Goal: Navigation & Orientation: Find specific page/section

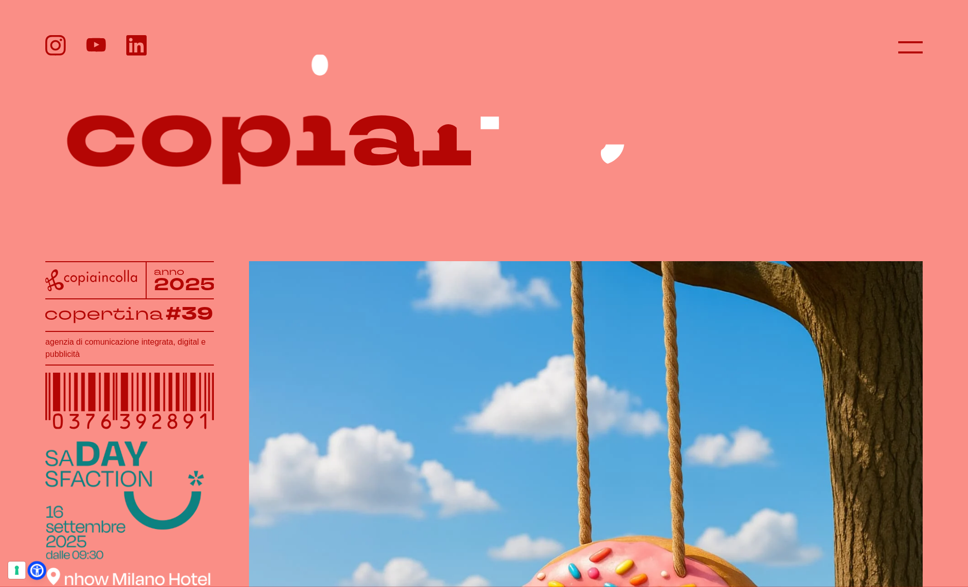
click at [41, 566] on icon at bounding box center [37, 570] width 11 height 11
select select "it"
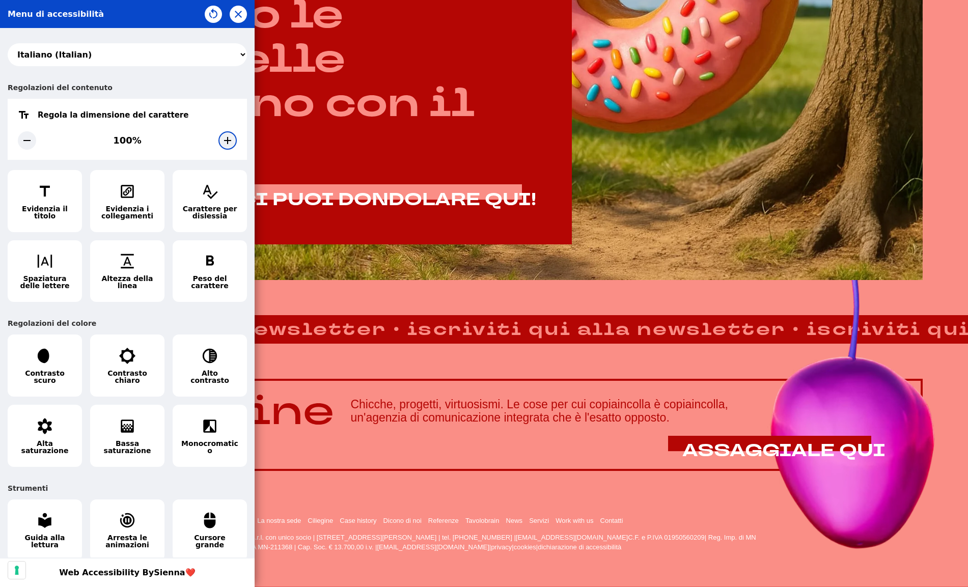
scroll to position [737, 0]
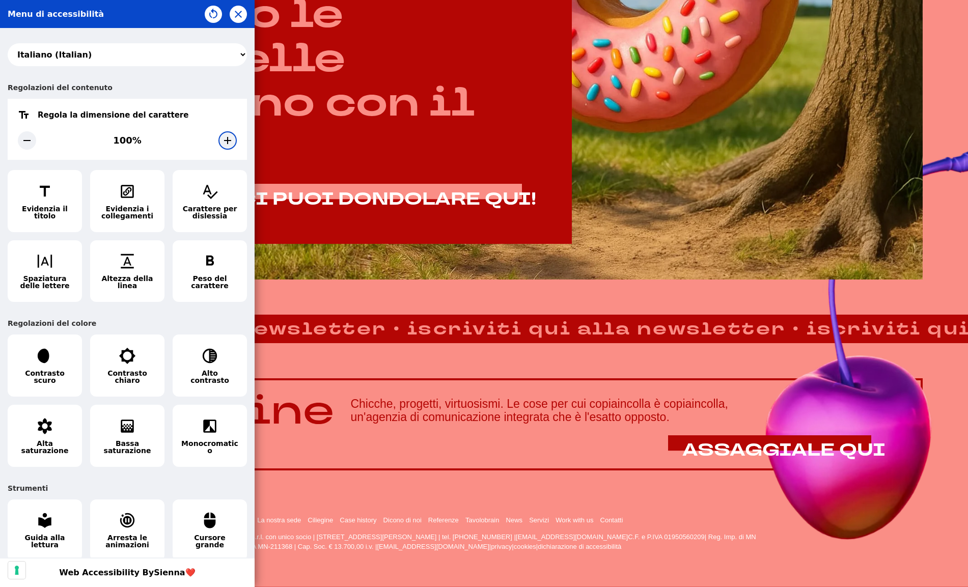
click at [218, 147] on div at bounding box center [227, 140] width 18 height 18
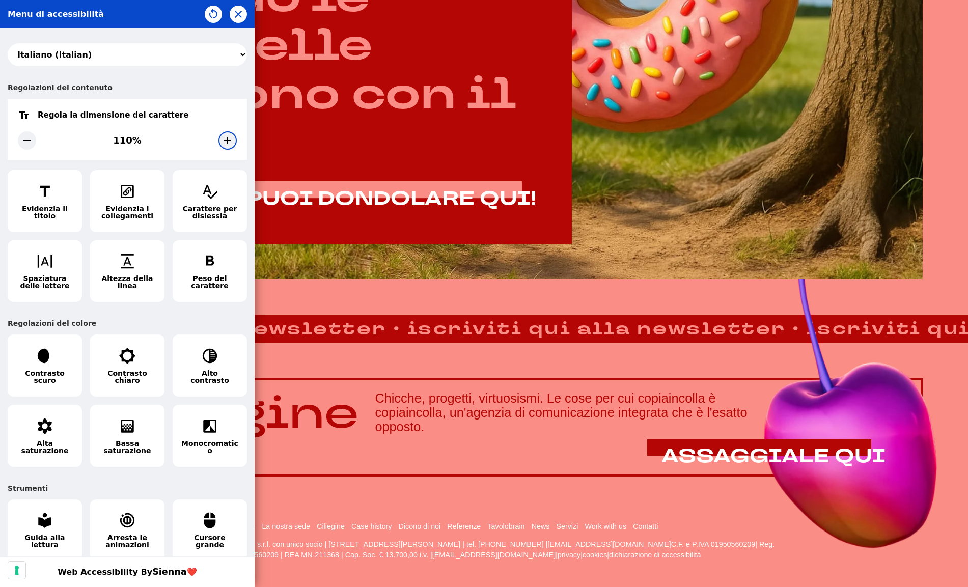
click at [222, 145] on icon at bounding box center [228, 140] width 12 height 12
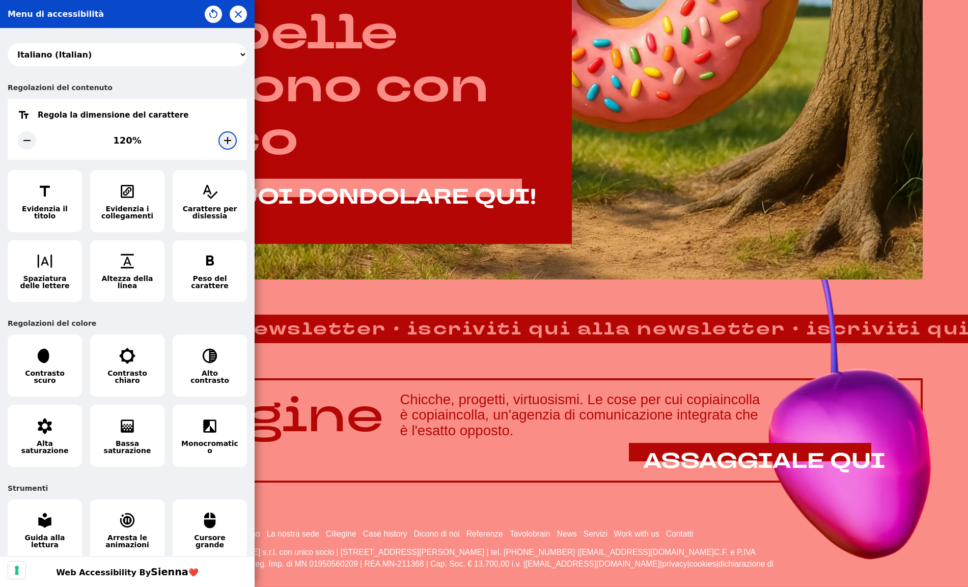
click at [222, 146] on icon at bounding box center [228, 140] width 12 height 12
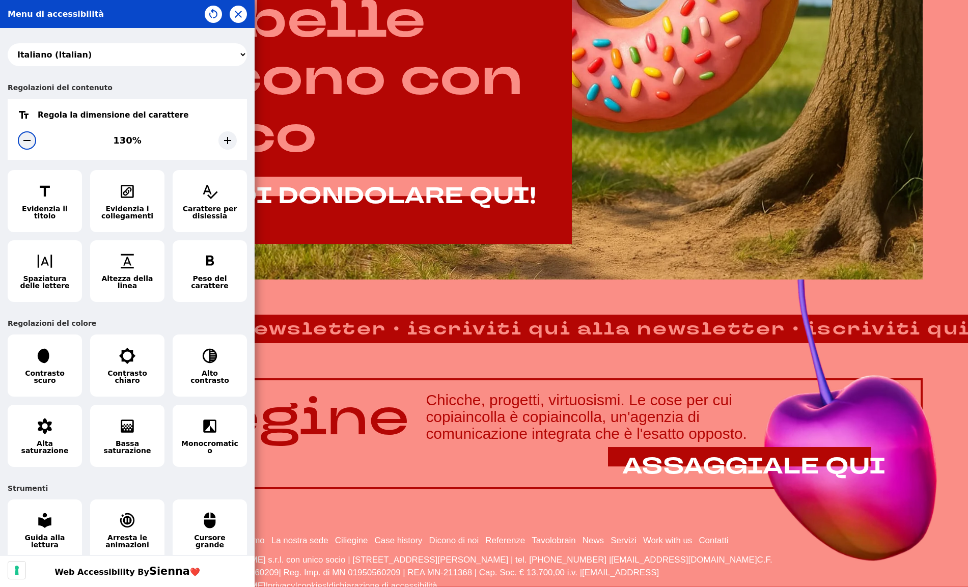
click at [24, 146] on icon at bounding box center [27, 140] width 12 height 12
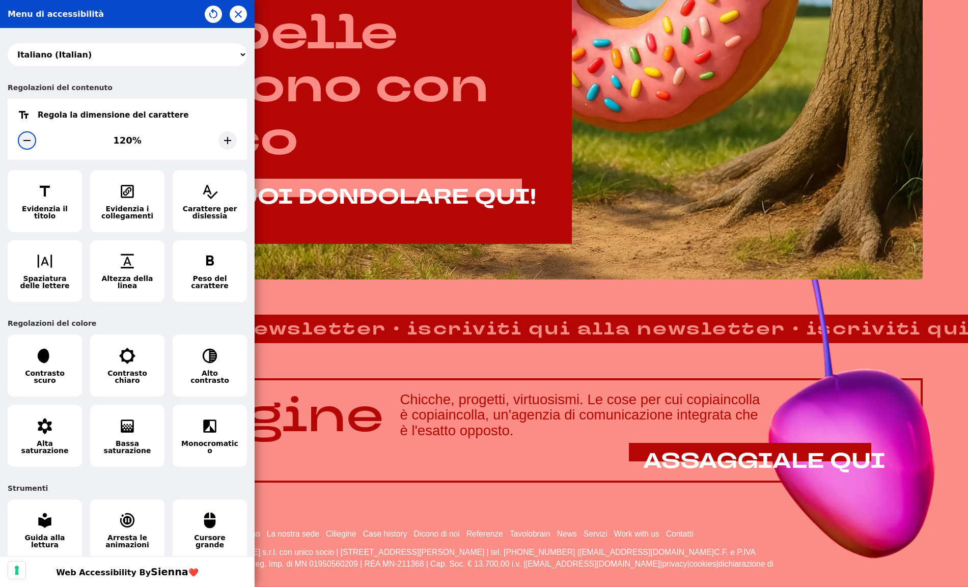
click at [24, 146] on icon at bounding box center [27, 140] width 12 height 12
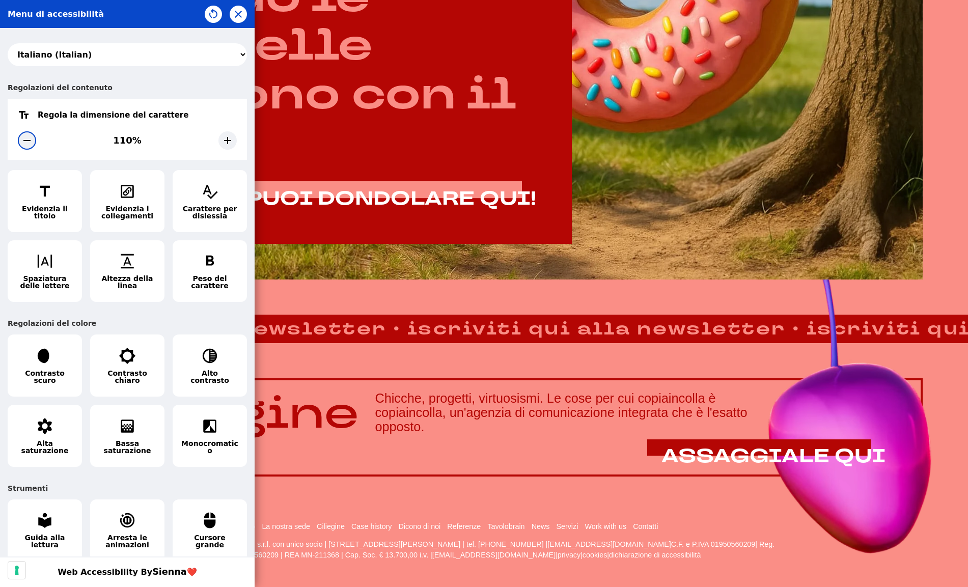
click at [24, 146] on icon at bounding box center [27, 140] width 12 height 12
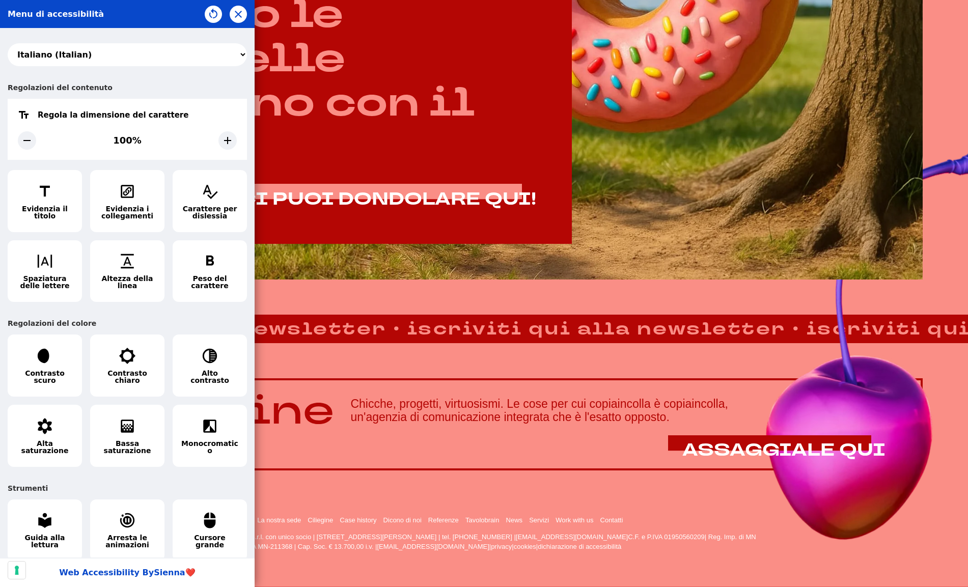
click at [156, 571] on span "Sienna" at bounding box center [169, 573] width 31 height 10
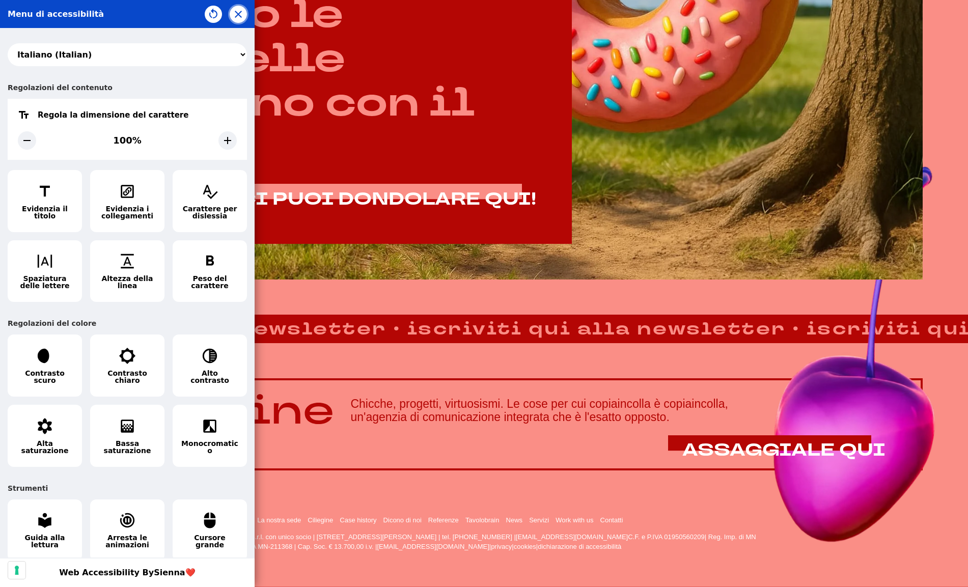
click at [235, 16] on icon "button" at bounding box center [238, 14] width 12 height 12
